Goal: Task Accomplishment & Management: Manage account settings

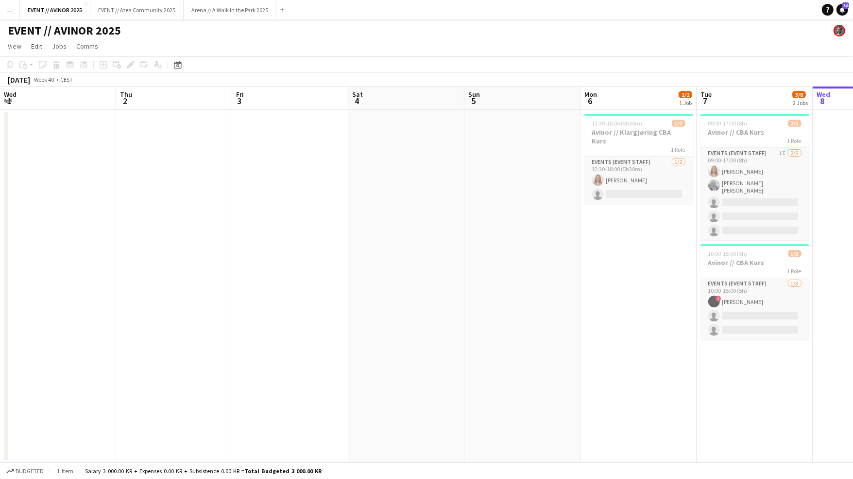
scroll to position [0, 278]
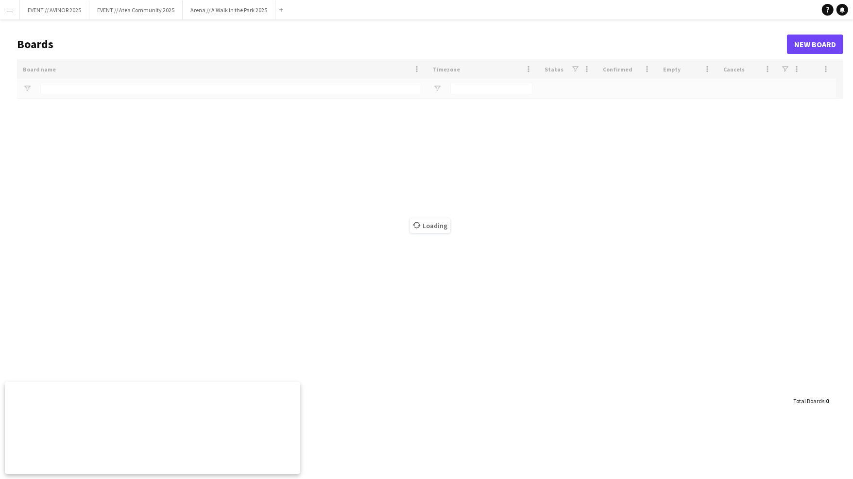
type input "****"
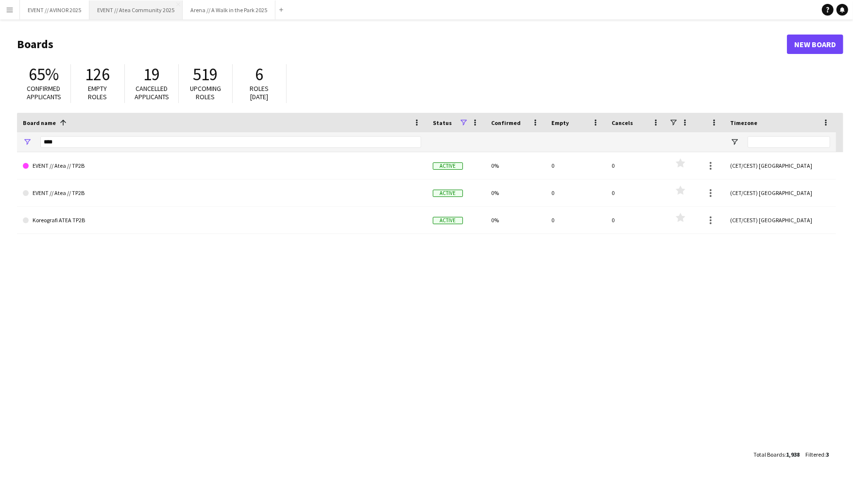
click at [132, 5] on button "EVENT // Atea Community 2025 Close" at bounding box center [135, 9] width 93 height 19
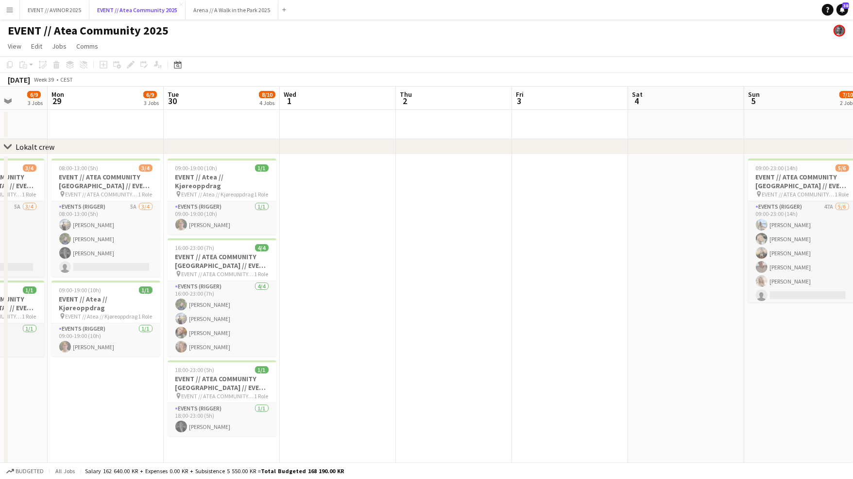
scroll to position [0, 300]
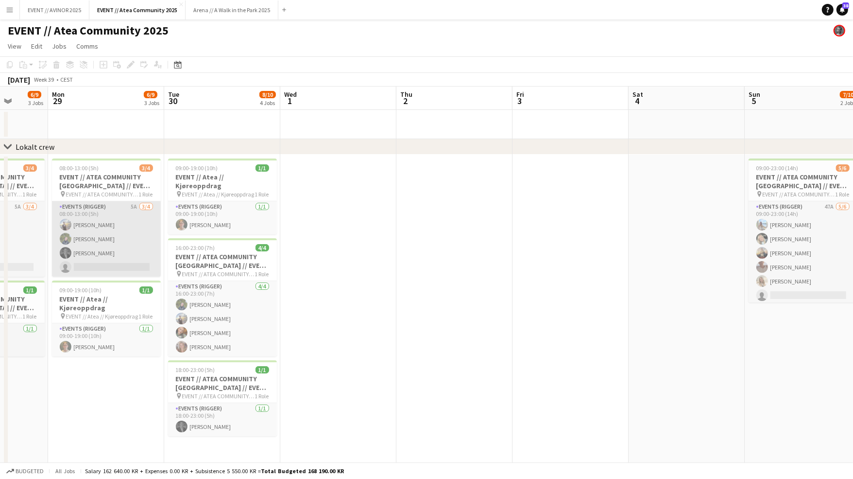
click at [115, 243] on app-card-role "Events (Rigger) 5A [DATE] 08:00-13:00 (5h) [PERSON_NAME] [PERSON_NAME] [PERSON_…" at bounding box center [106, 238] width 109 height 75
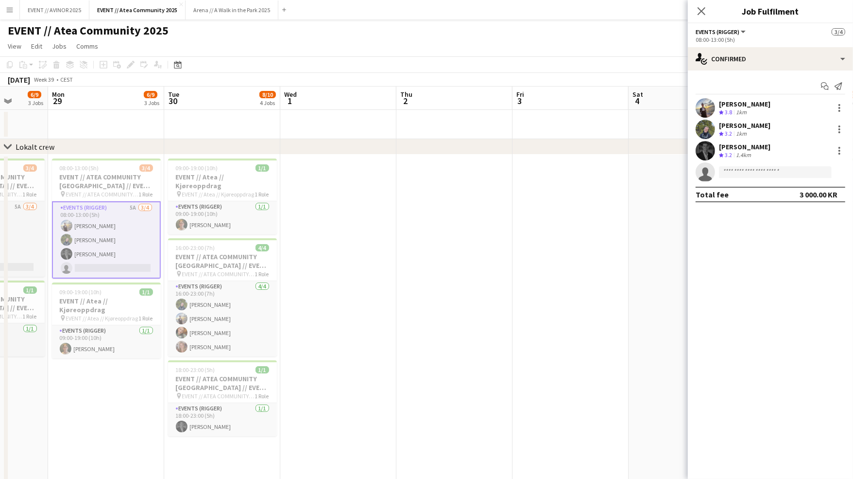
click at [736, 110] on div "1km" at bounding box center [741, 112] width 15 height 8
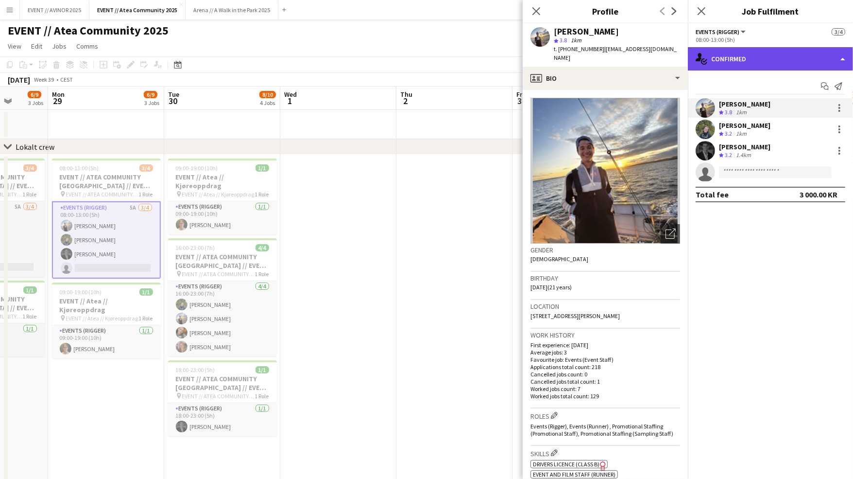
click at [754, 69] on div "single-neutral-actions-check-2 Confirmed" at bounding box center [770, 58] width 165 height 23
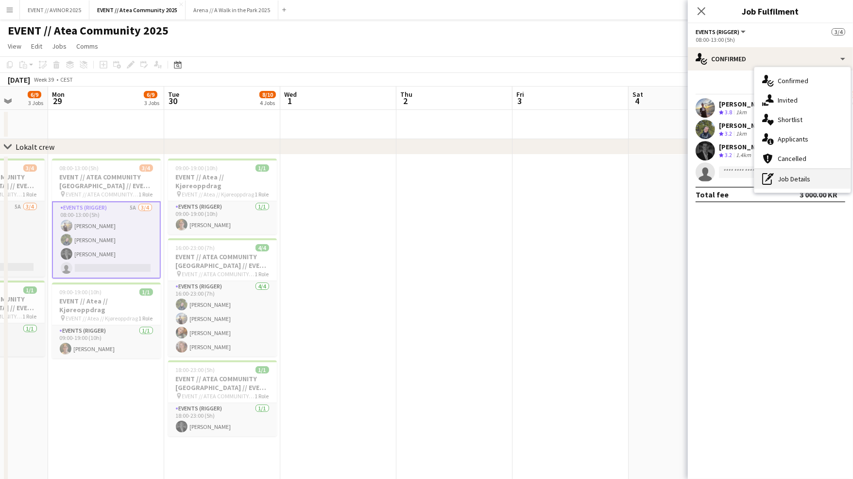
click at [797, 177] on div "pen-write Job Details" at bounding box center [803, 178] width 96 height 19
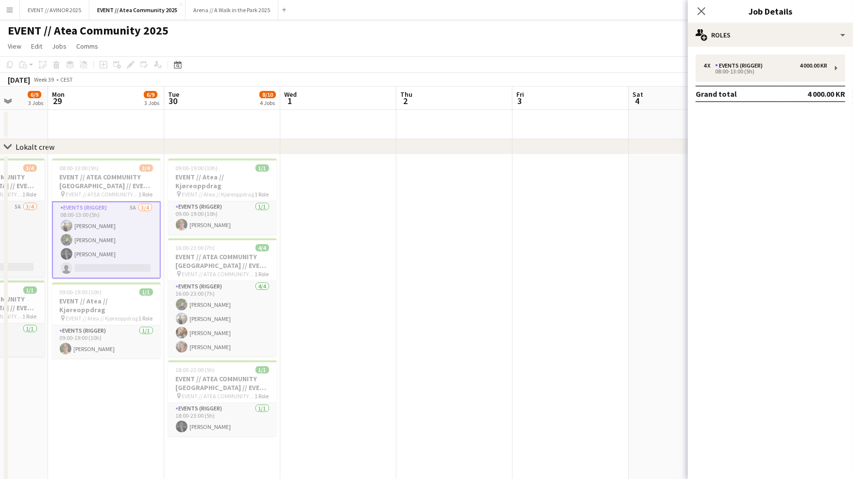
click at [753, 84] on div "4 x Events (Rigger) 4 000.00 KR 08:00-13:00 (5h) Grand total 4 000.00 KR" at bounding box center [770, 78] width 165 height 48
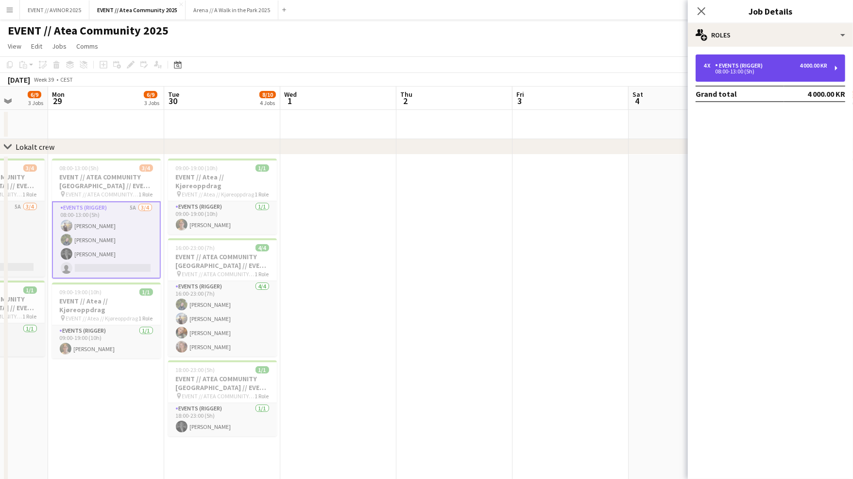
click at [758, 73] on div "4 x Events (Rigger) 4 000.00 KR 08:00-13:00 (5h)" at bounding box center [771, 67] width 150 height 27
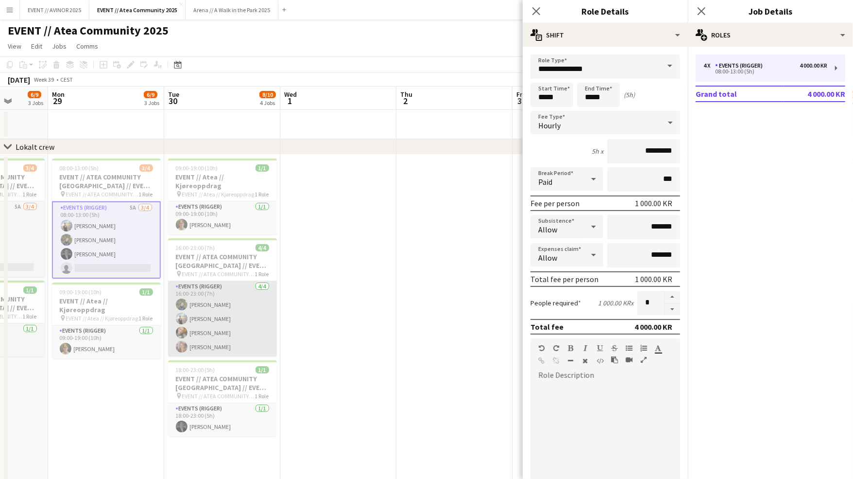
click at [214, 293] on app-card-role "Events (Rigger) [DATE] 16:00-23:00 (7h) [PERSON_NAME] [PERSON_NAME] [PERSON_NAM…" at bounding box center [222, 318] width 109 height 75
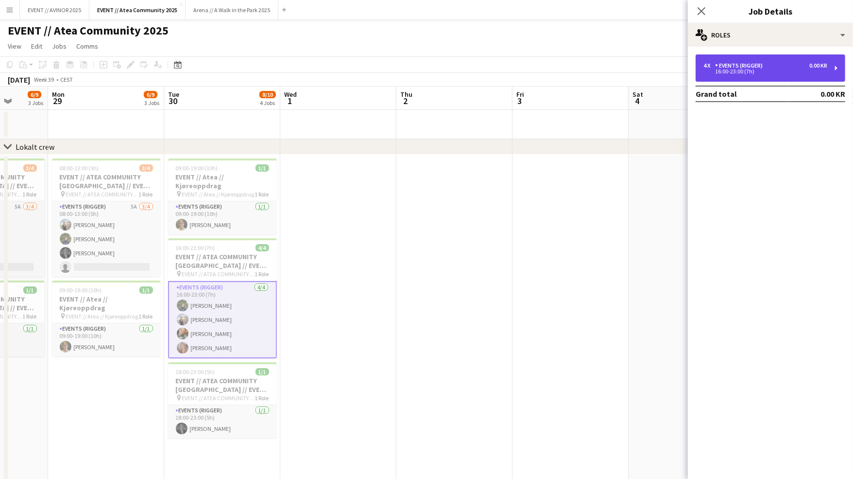
click at [779, 61] on div "4 x Events (Rigger) 0.00 KR 16:00-23:00 (7h)" at bounding box center [771, 67] width 150 height 27
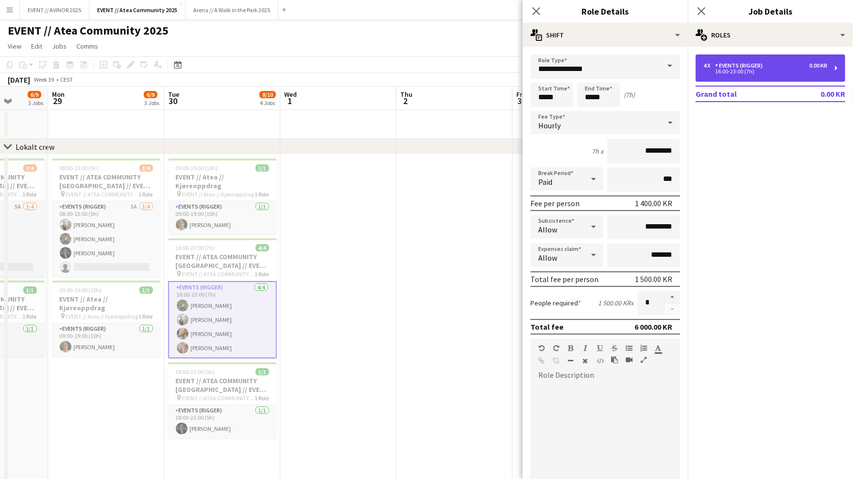
click at [779, 61] on div "4 x Events (Rigger) 0.00 KR 16:00-23:00 (7h)" at bounding box center [771, 67] width 150 height 27
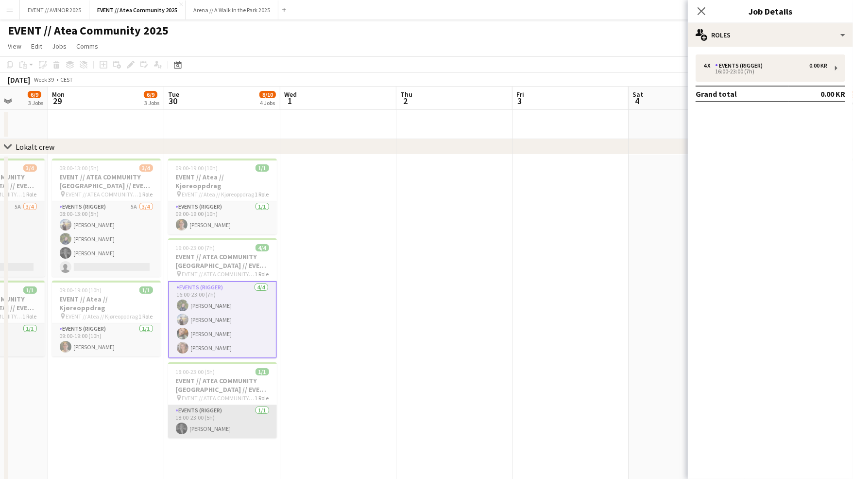
click at [244, 407] on app-card-role "Events (Rigger) [DATE] 18:00-23:00 (5h) [PERSON_NAME]" at bounding box center [222, 421] width 109 height 33
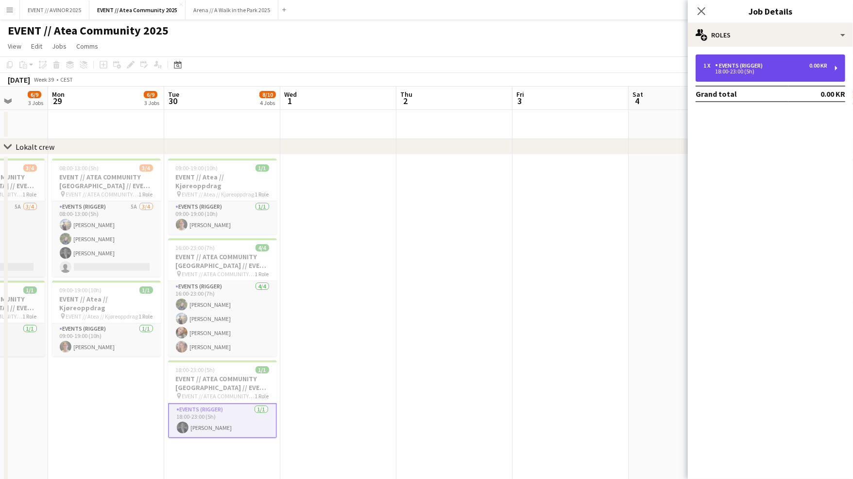
click at [770, 76] on div "1 x Events (Rigger) 0.00 KR 18:00-23:00 (5h)" at bounding box center [771, 67] width 150 height 27
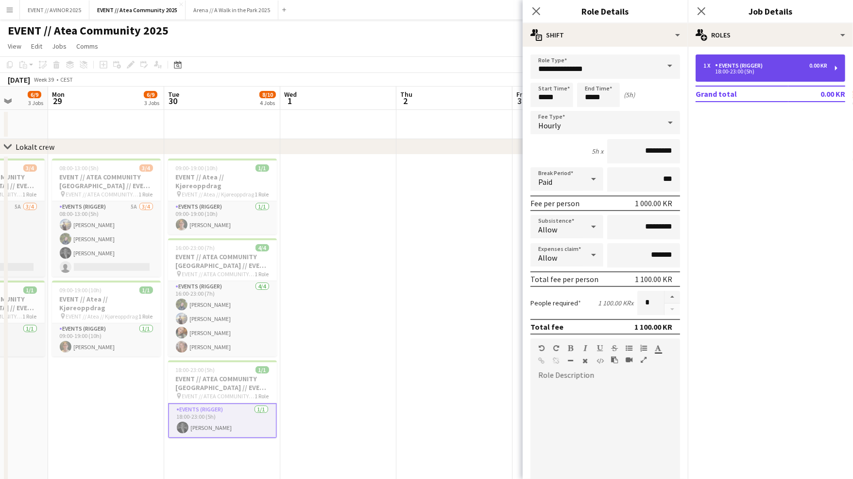
click at [770, 76] on div "1 x Events (Rigger) 0.00 KR 18:00-23:00 (5h)" at bounding box center [771, 67] width 150 height 27
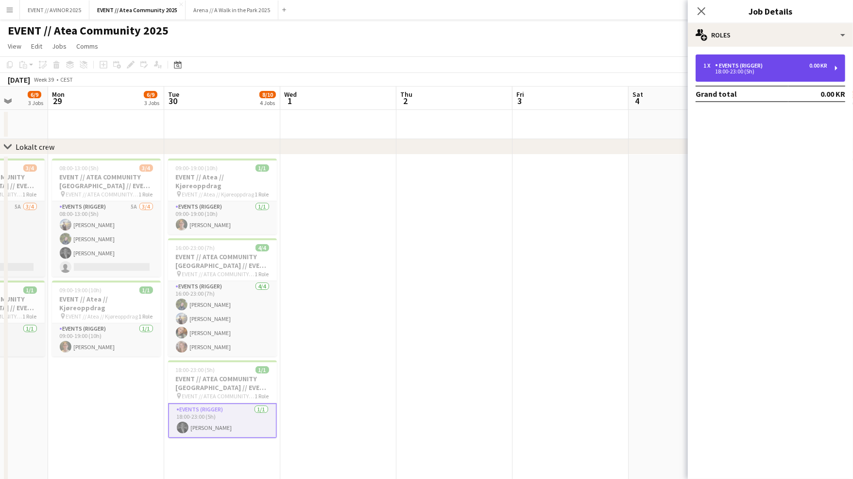
click at [770, 76] on div "1 x Events (Rigger) 0.00 KR 18:00-23:00 (5h)" at bounding box center [771, 67] width 150 height 27
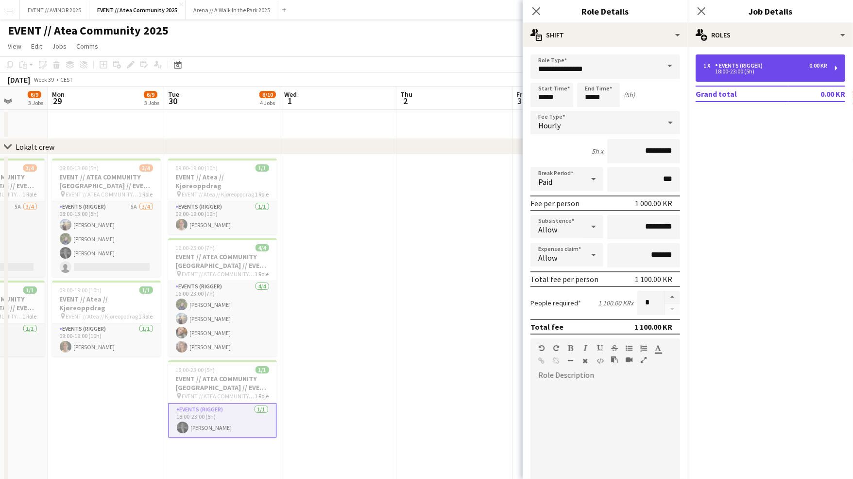
click at [770, 76] on div "1 x Events (Rigger) 0.00 KR 18:00-23:00 (5h)" at bounding box center [771, 67] width 150 height 27
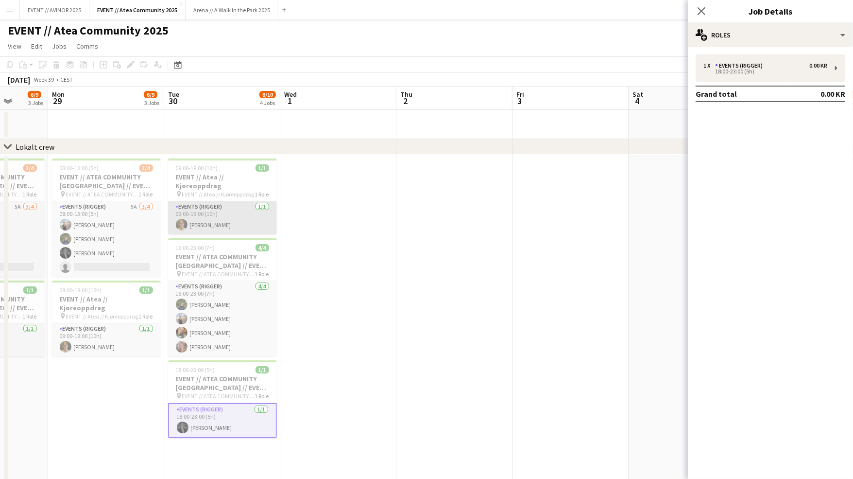
click at [261, 205] on app-card-role "Events (Rigger) [DATE] 09:00-19:00 (10h) [PERSON_NAME]" at bounding box center [222, 217] width 109 height 33
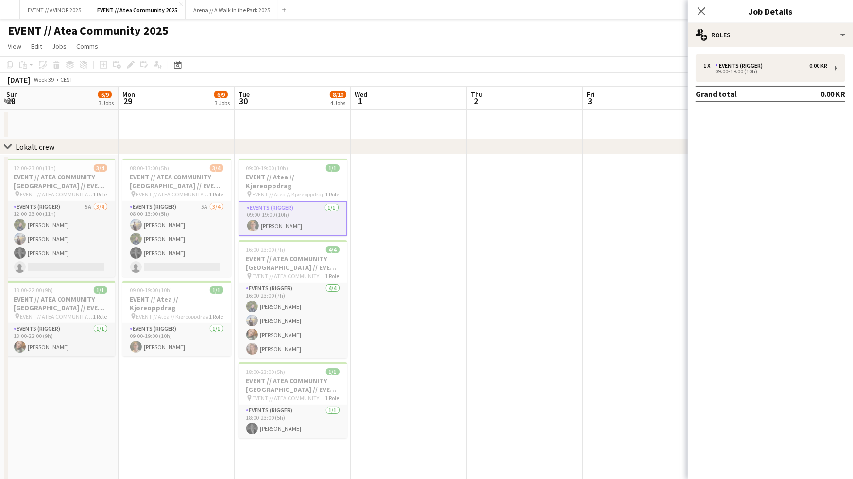
scroll to position [0, 219]
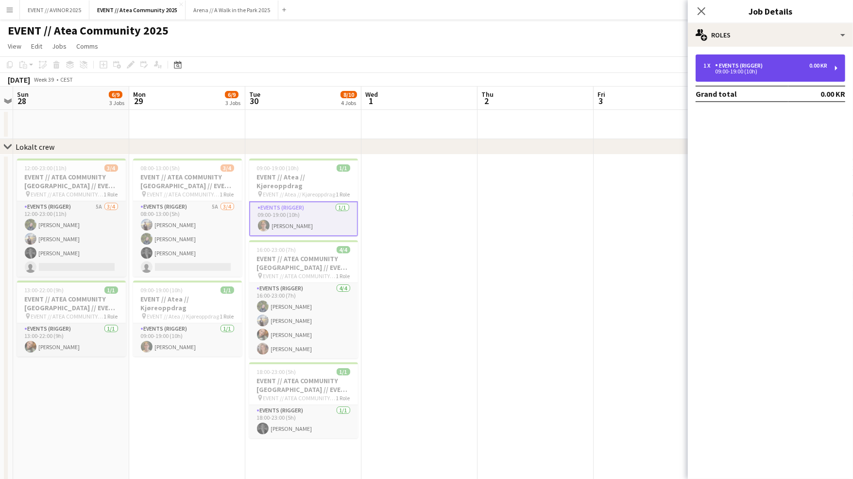
click at [732, 78] on div "1 x Events (Rigger) 0.00 KR 09:00-19:00 (10h)" at bounding box center [771, 67] width 150 height 27
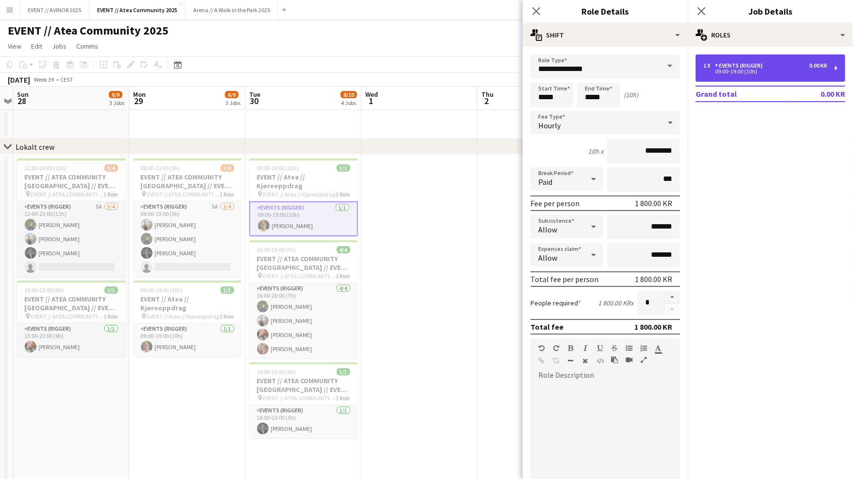
click at [732, 78] on div "1 x Events (Rigger) 0.00 KR 09:00-19:00 (10h)" at bounding box center [771, 67] width 150 height 27
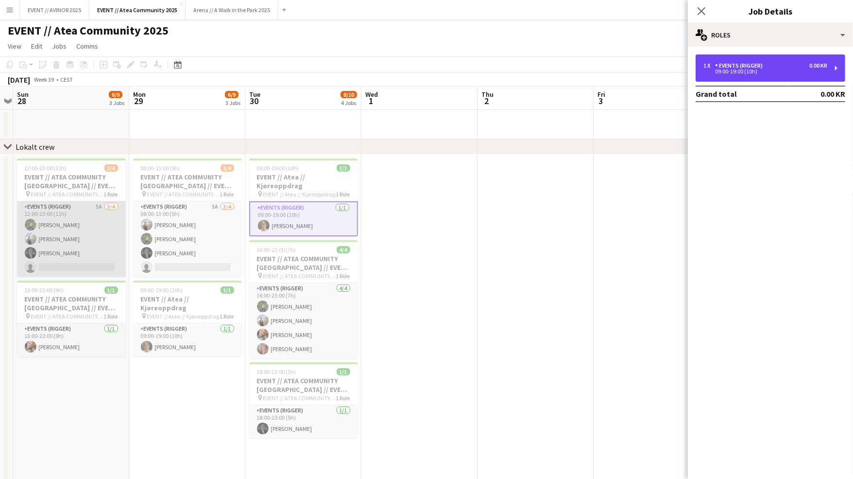
scroll to position [0, 242]
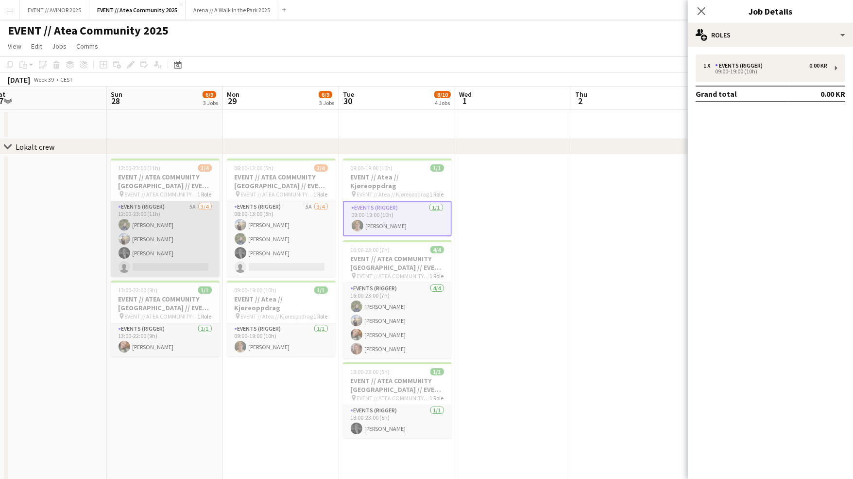
click at [169, 236] on app-card-role "Events (Rigger) 5A [DATE] 12:00-23:00 (11h) [PERSON_NAME] [PERSON_NAME] [PERSON…" at bounding box center [165, 238] width 109 height 75
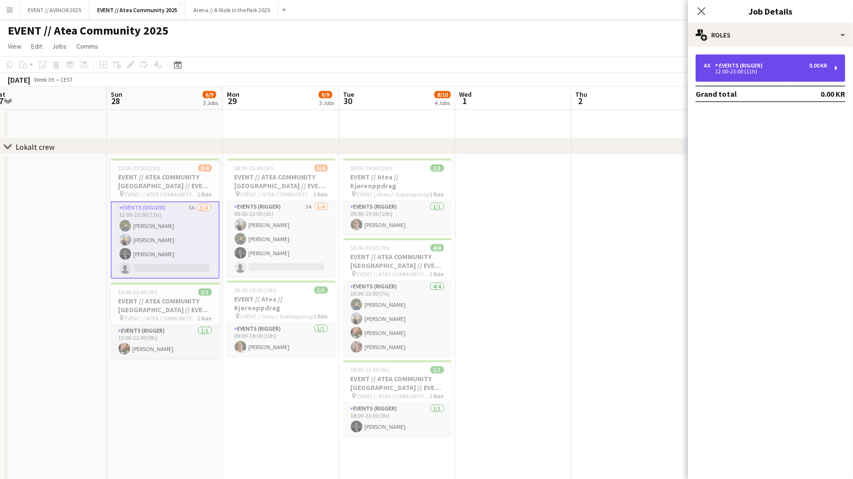
click at [756, 66] on div "Events (Rigger)" at bounding box center [741, 65] width 52 height 7
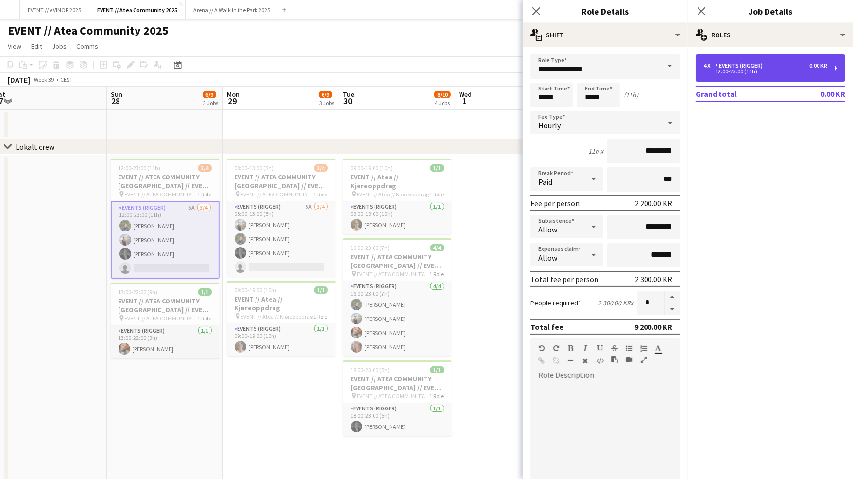
click at [756, 66] on div "Events (Rigger)" at bounding box center [741, 65] width 52 height 7
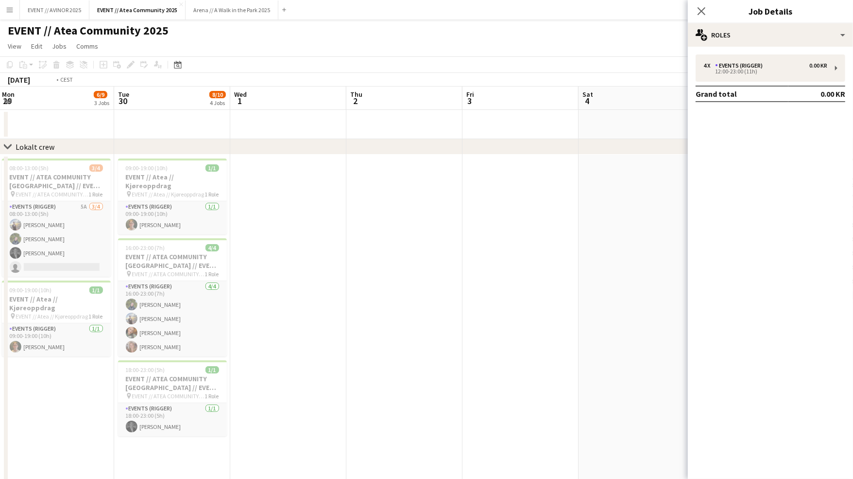
scroll to position [0, 234]
